Goal: Check status: Check status

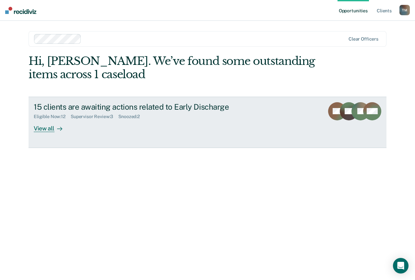
click at [226, 114] on div "Eligible Now : 12 Supervisor Review : 3 Snoozed : 2" at bounding box center [148, 115] width 228 height 8
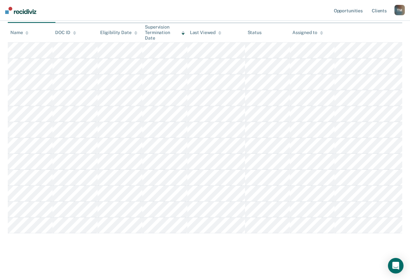
scroll to position [18, 0]
